Goal: Find specific page/section: Find specific page/section

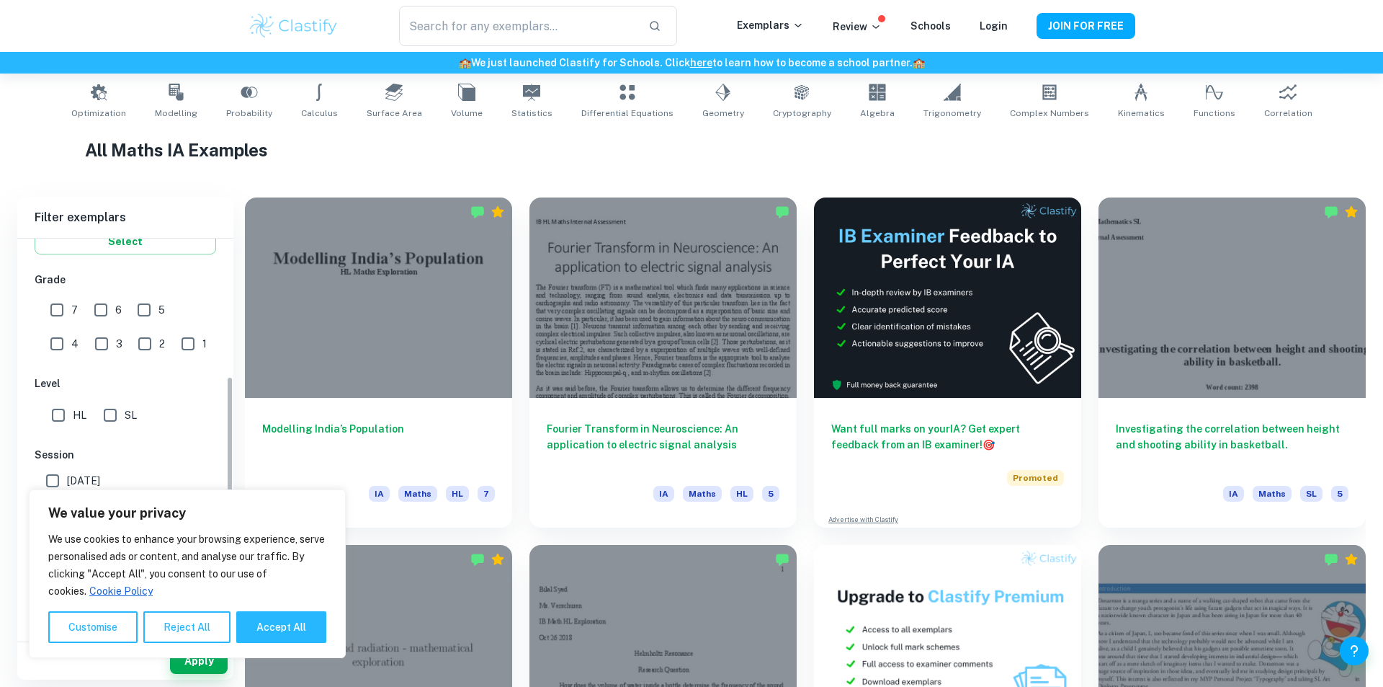
scroll to position [360, 0]
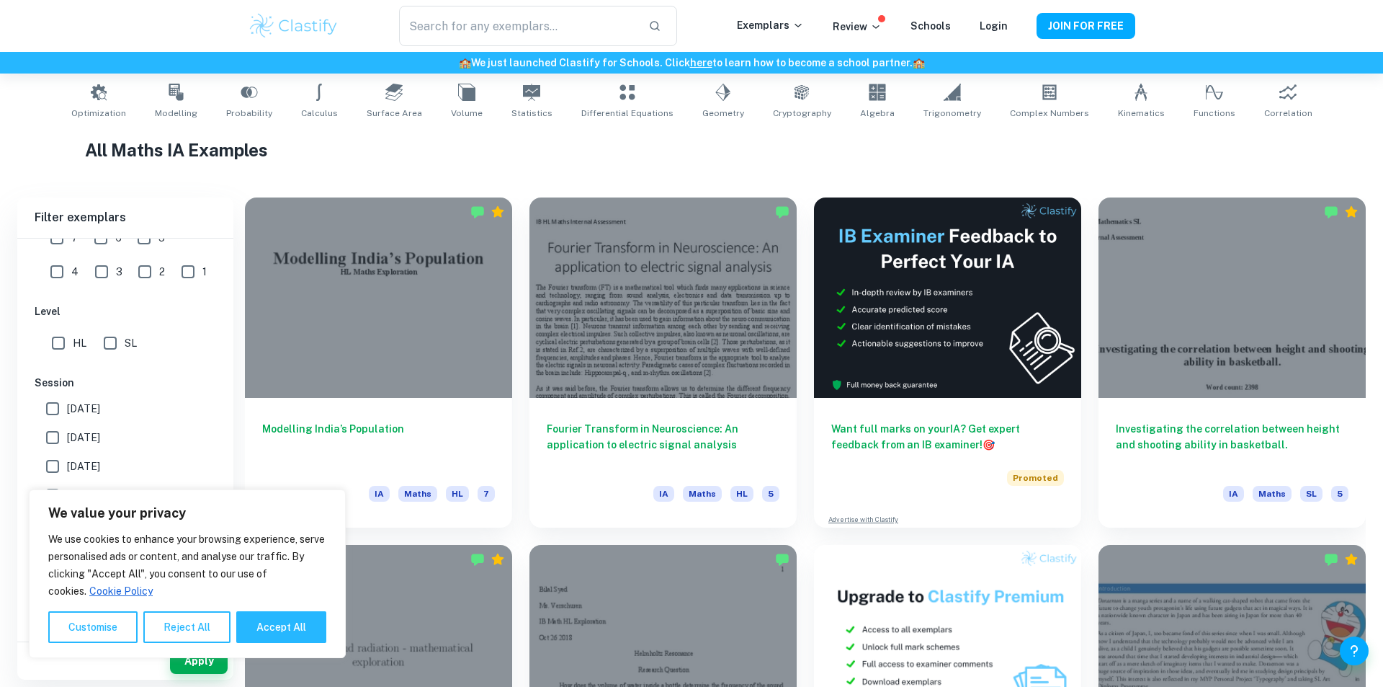
click at [50, 344] on input "HL" at bounding box center [58, 343] width 29 height 29
checkbox input "true"
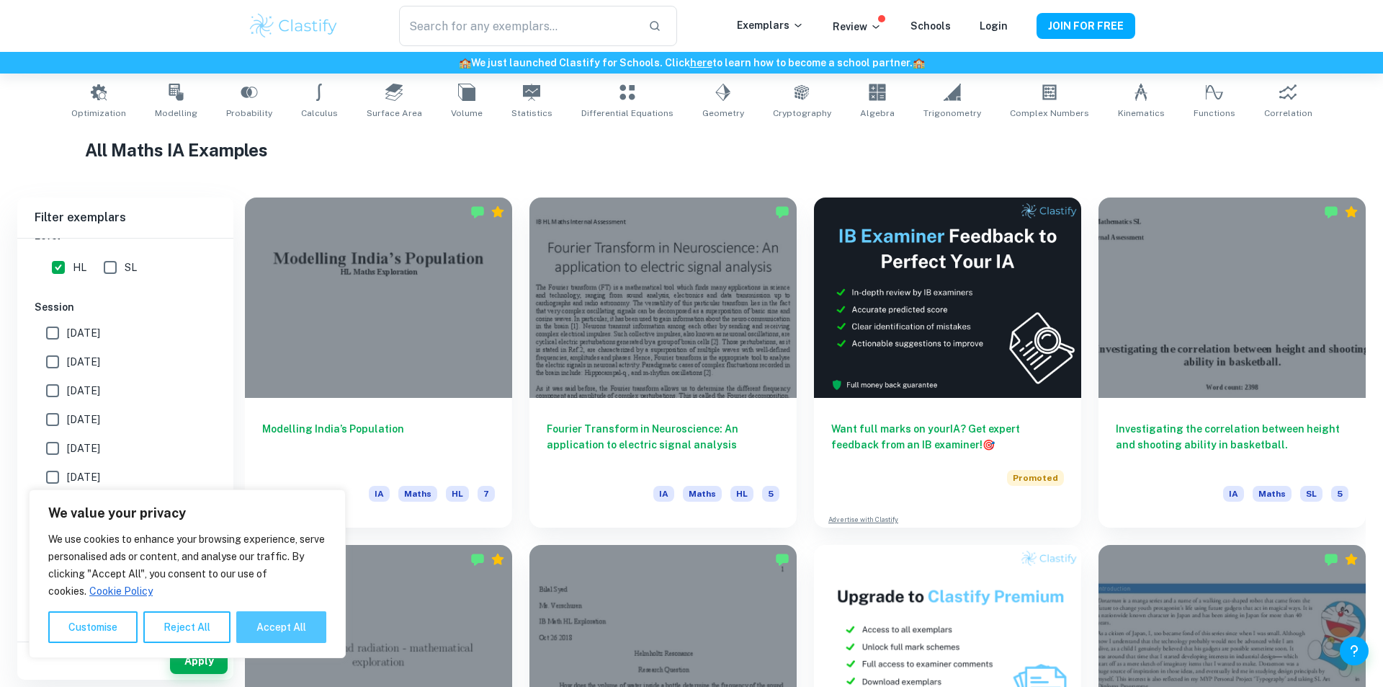
click at [265, 622] on button "Accept All" at bounding box center [281, 627] width 90 height 32
checkbox input "true"
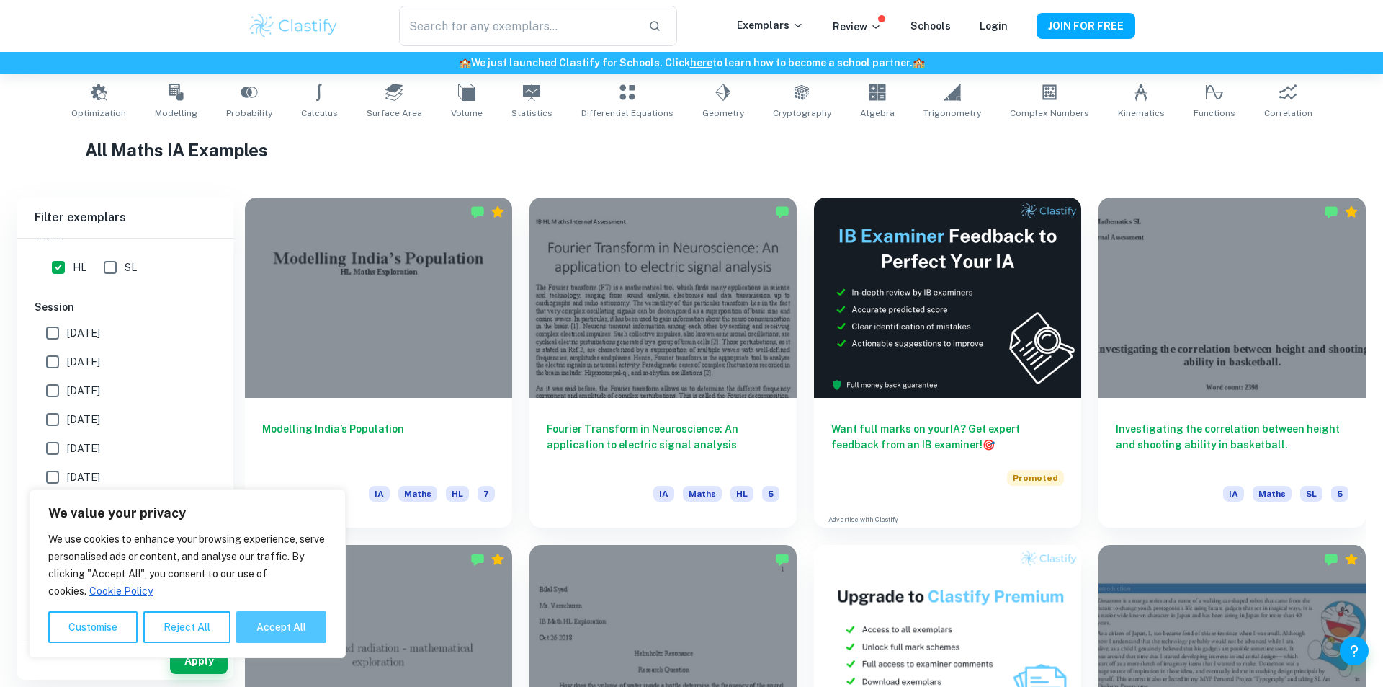
checkbox input "true"
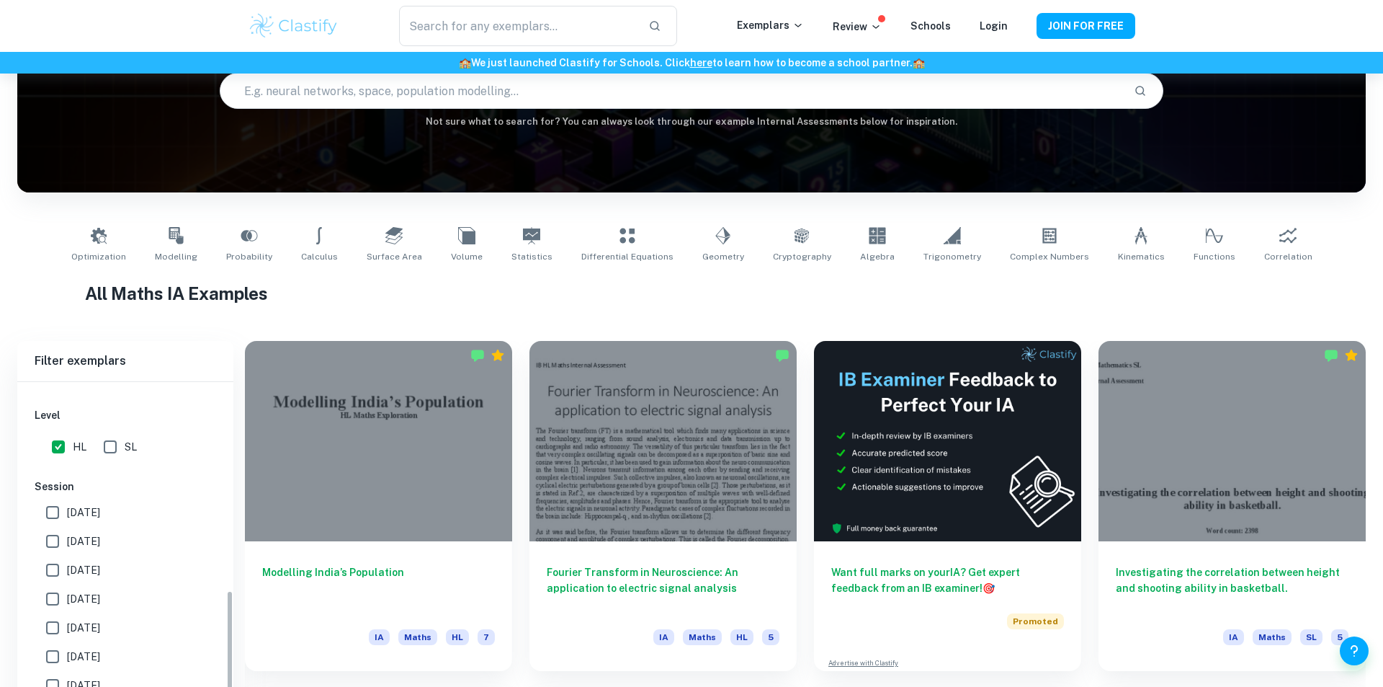
scroll to position [364, 0]
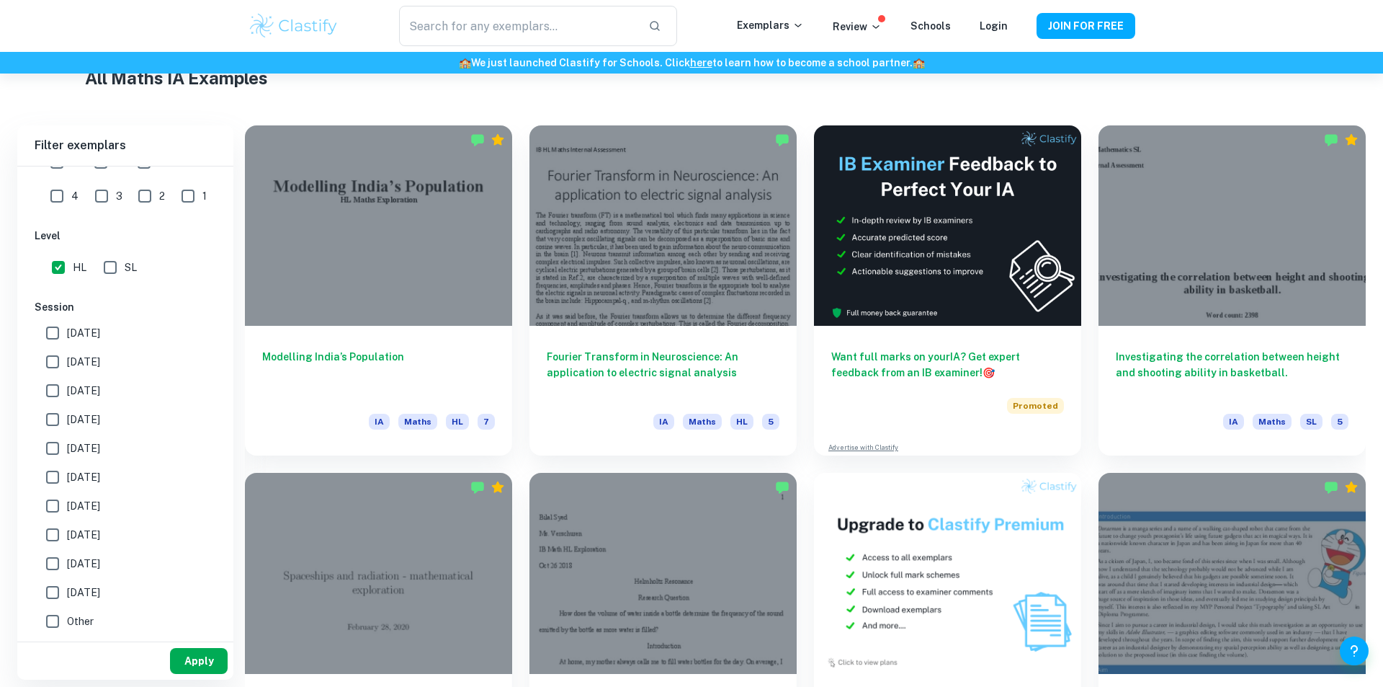
click at [191, 663] on button "Apply" at bounding box center [199, 661] width 58 height 26
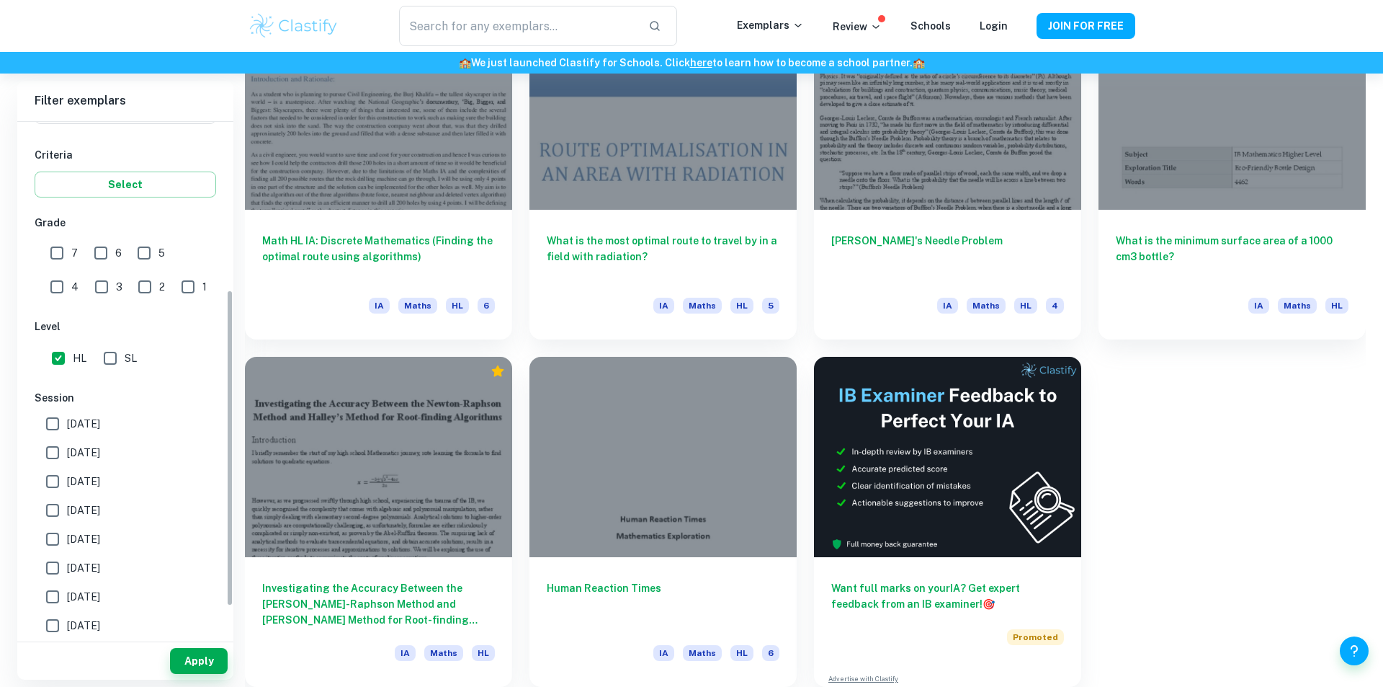
scroll to position [175, 0]
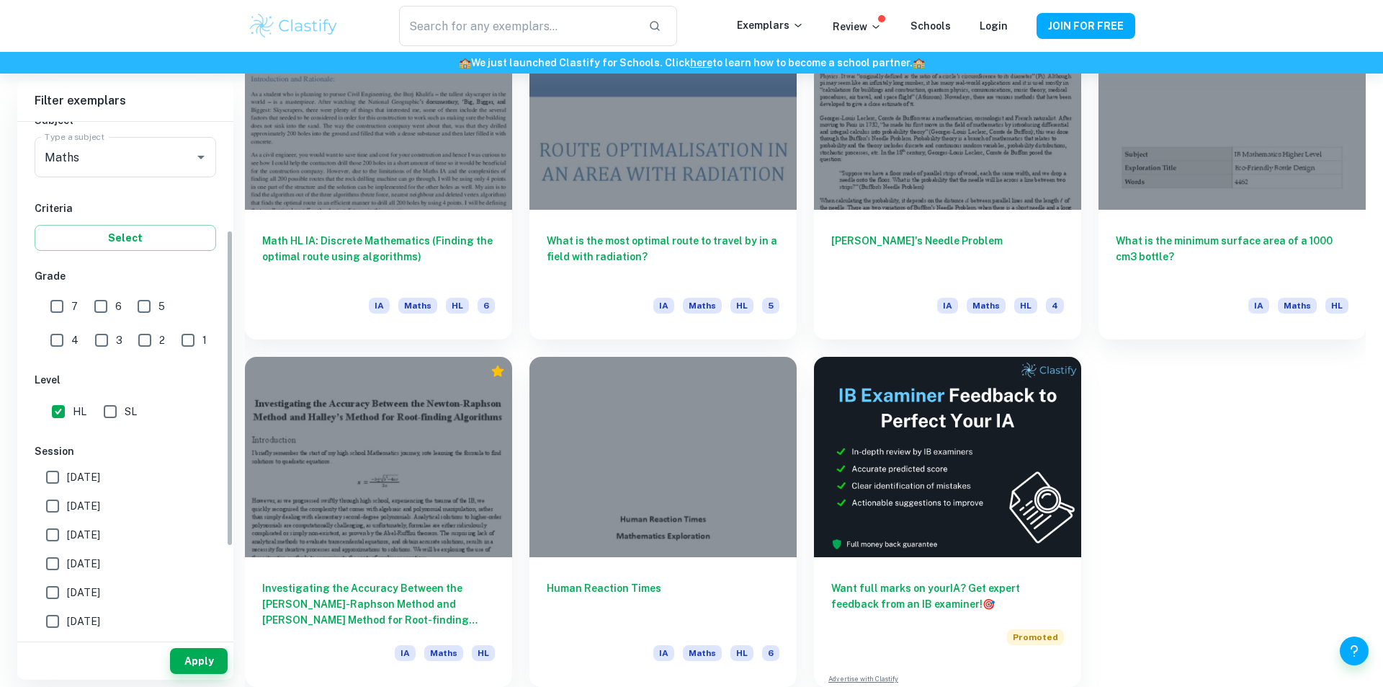
click at [96, 295] on input "6" at bounding box center [100, 306] width 29 height 29
checkbox input "true"
click at [61, 301] on input "7" at bounding box center [57, 306] width 29 height 29
checkbox input "true"
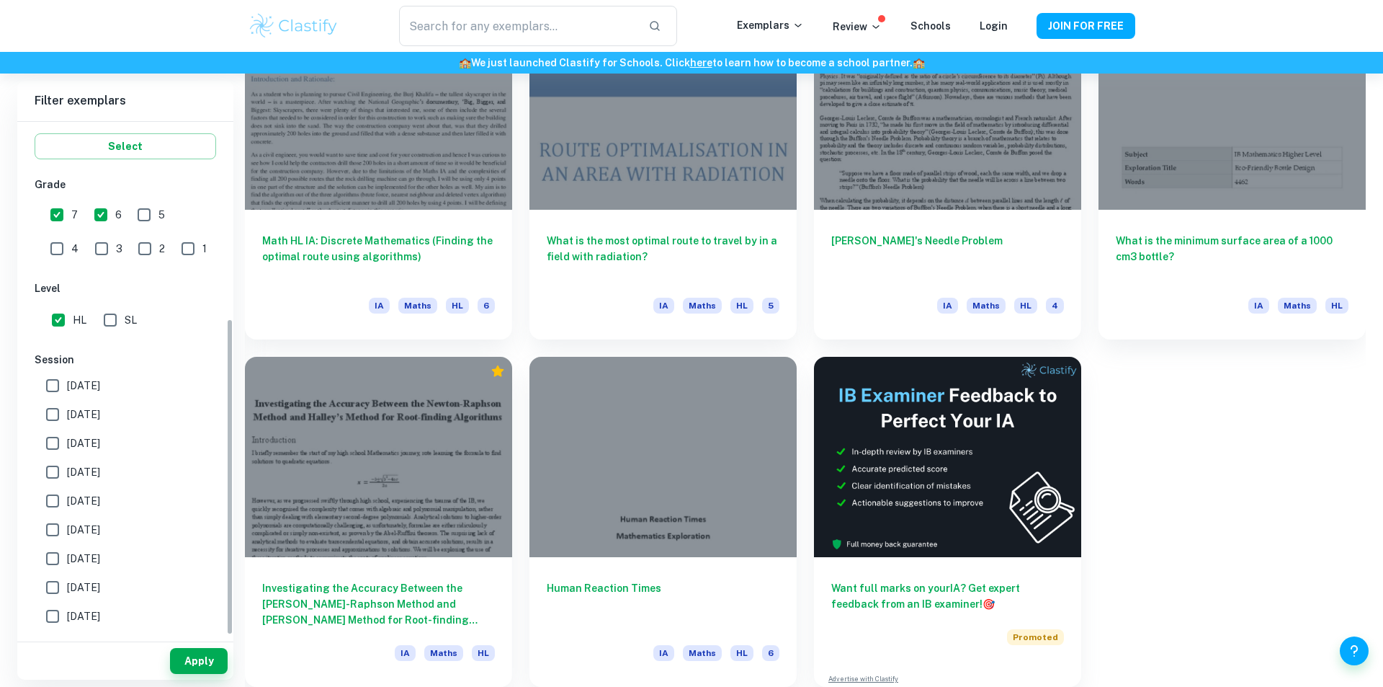
scroll to position [319, 0]
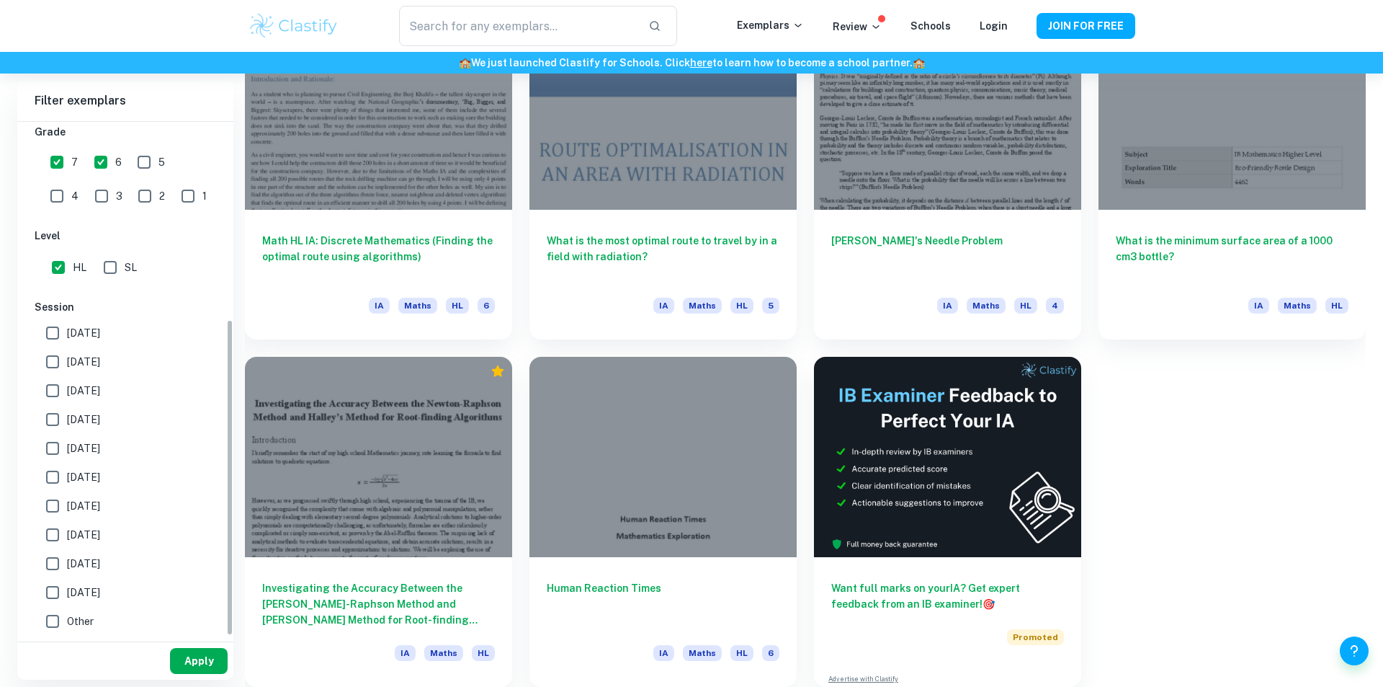
click at [208, 661] on button "Apply" at bounding box center [199, 661] width 58 height 26
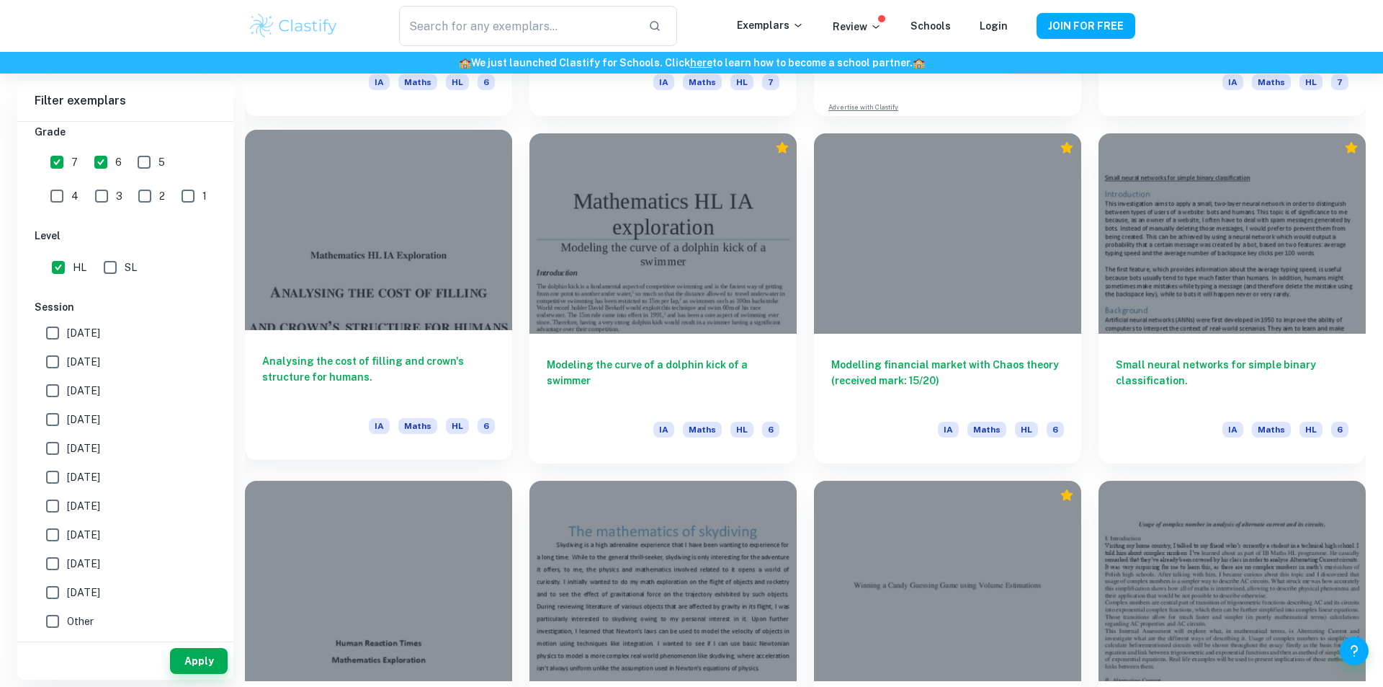
scroll to position [0, 0]
